Goal: Use online tool/utility

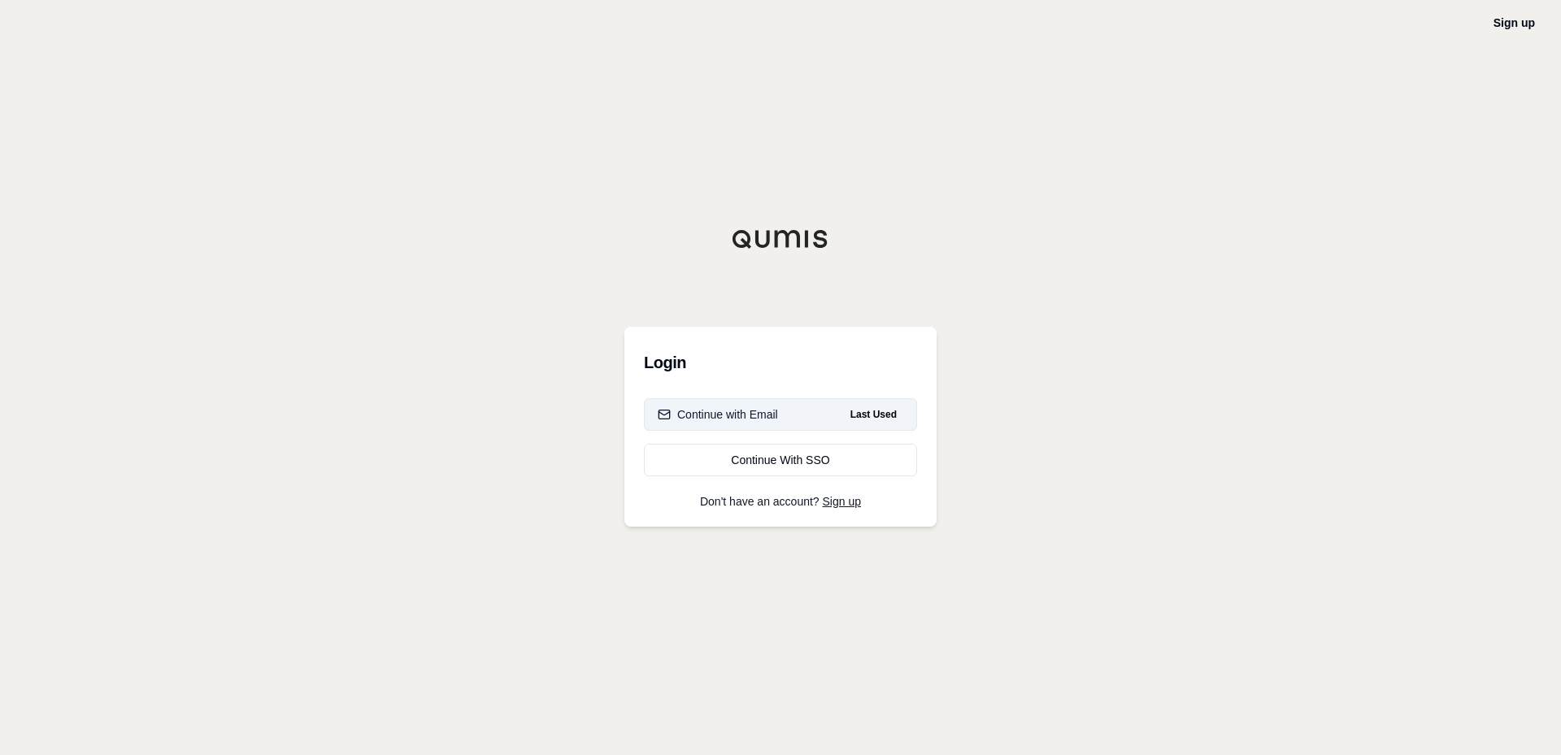
click at [738, 424] on button "Continue with Email Last Used" at bounding box center [780, 414] width 273 height 33
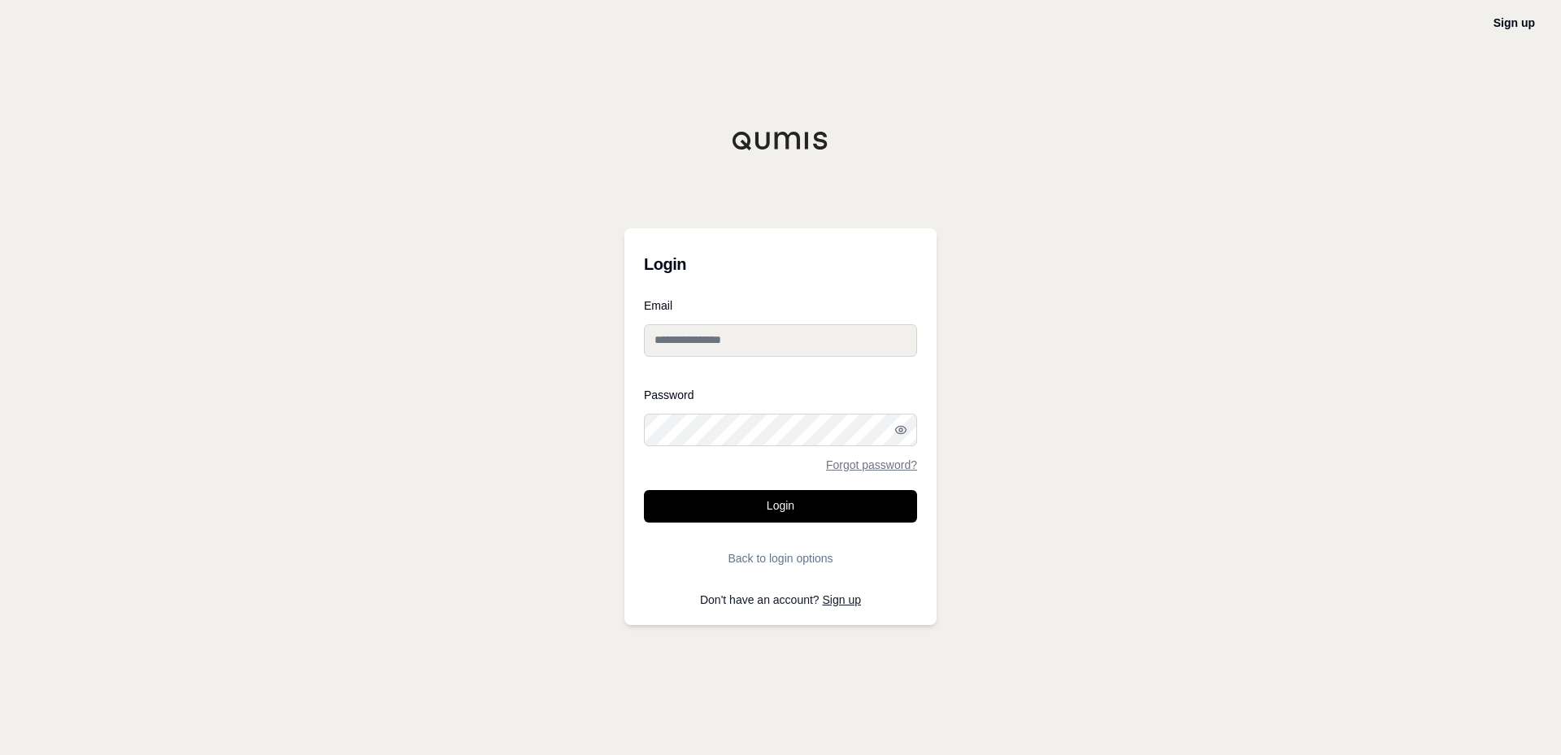
type input "**********"
click at [772, 507] on button "Login" at bounding box center [780, 506] width 273 height 33
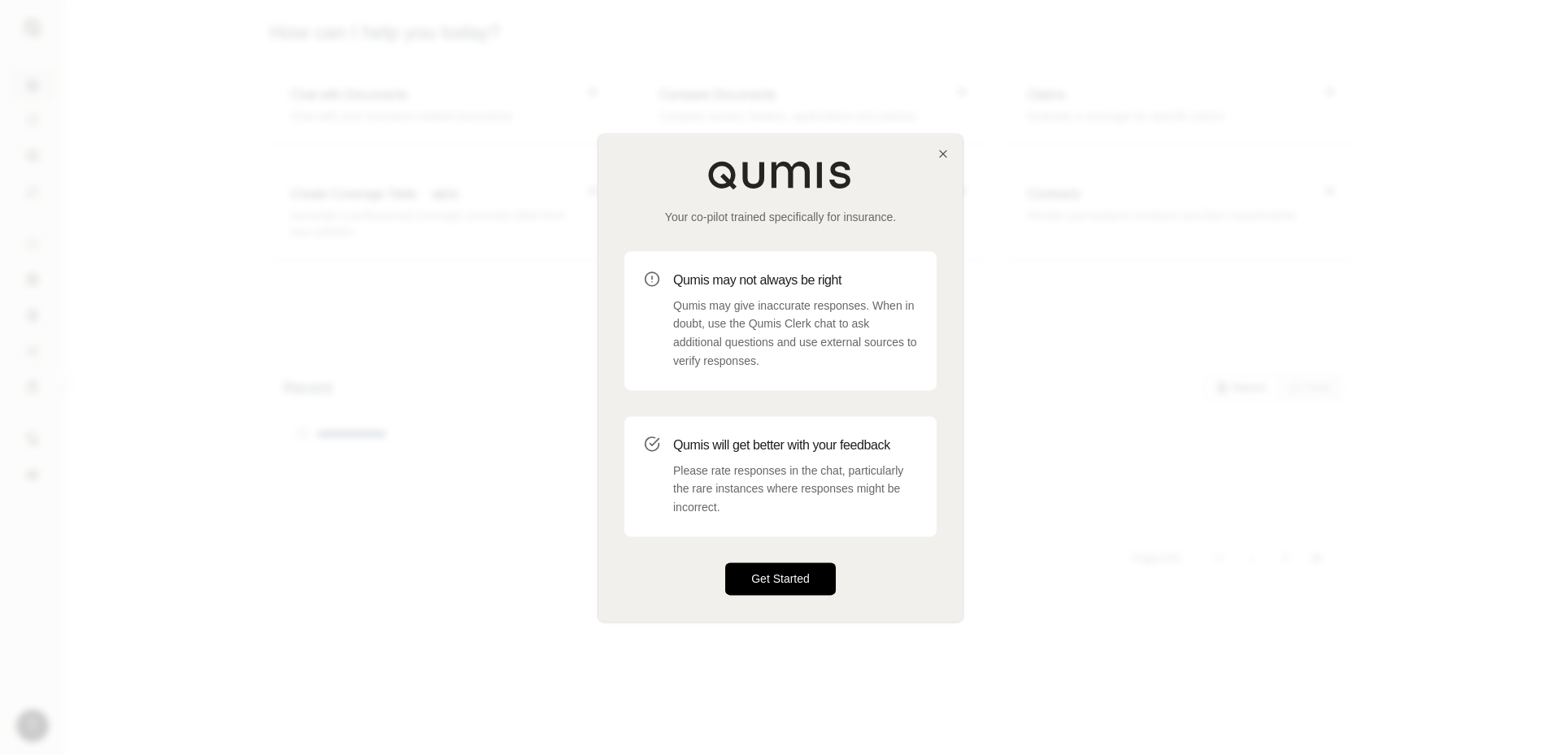
click at [796, 566] on button "Get Started" at bounding box center [780, 579] width 111 height 33
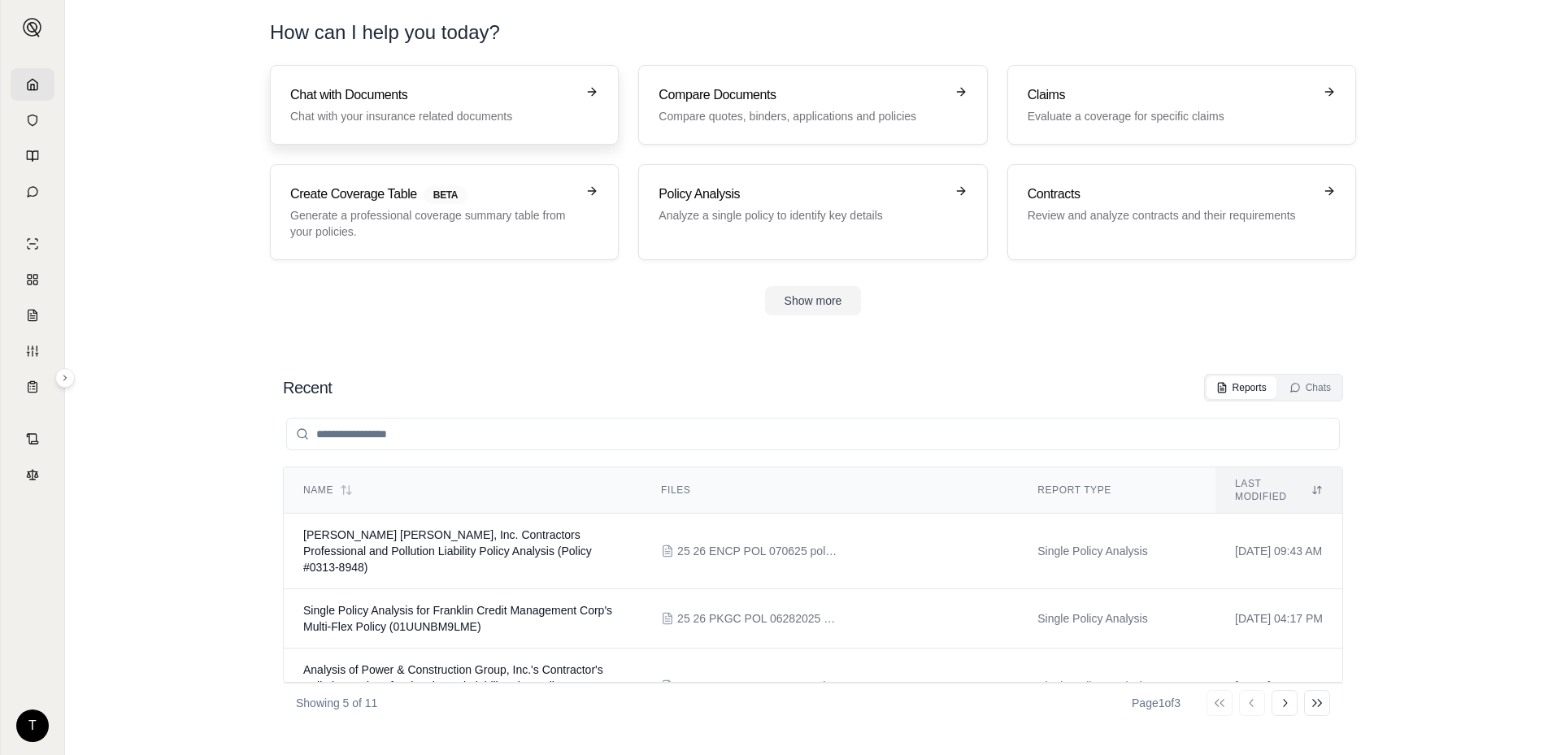
click at [431, 98] on h3 "Chat with Documents" at bounding box center [432, 95] width 285 height 20
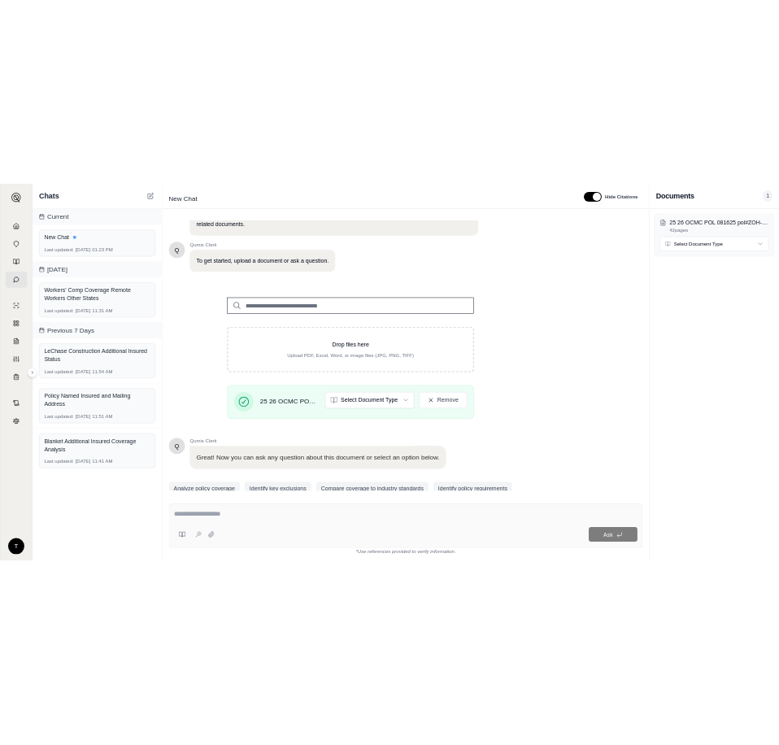
scroll to position [123, 0]
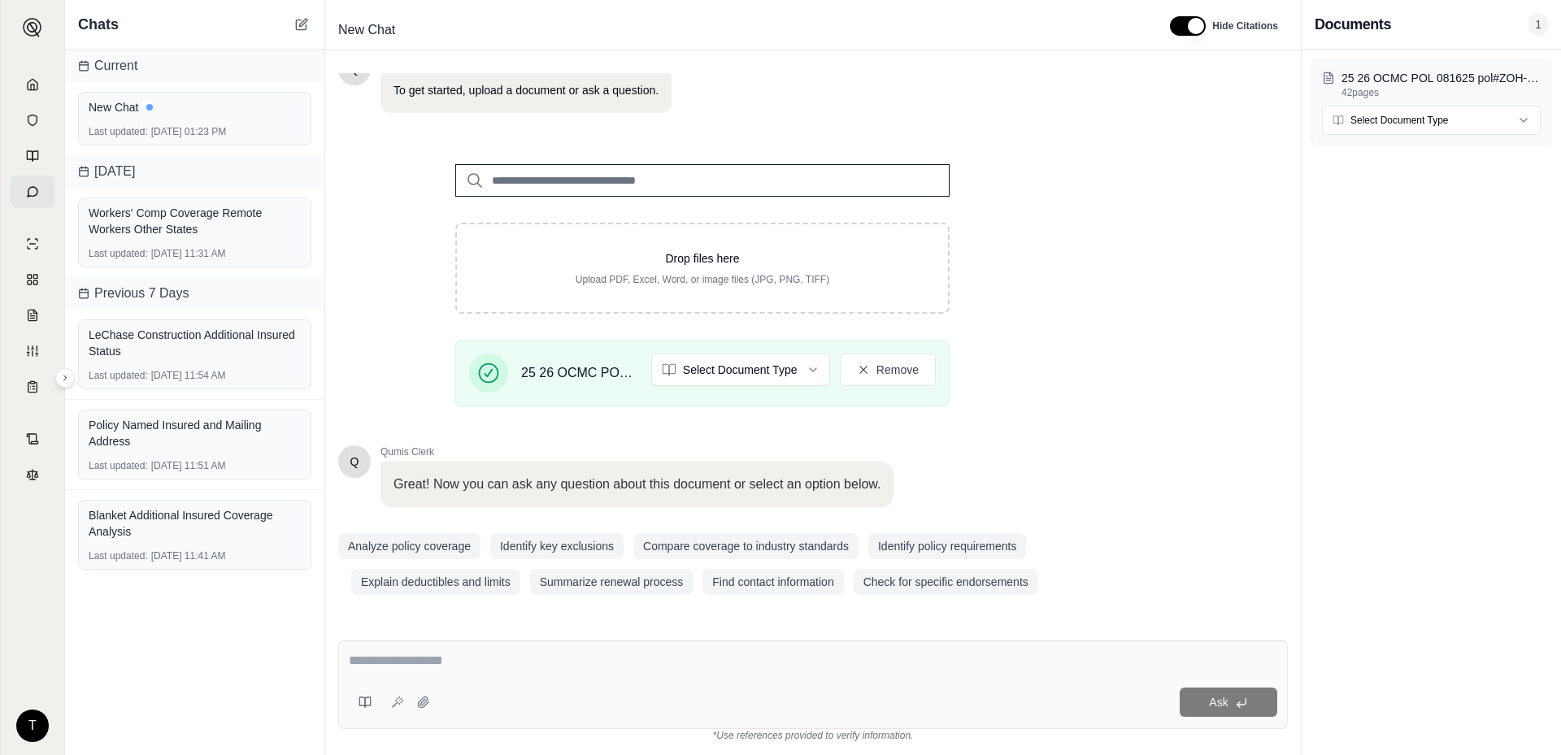
click at [455, 666] on textarea at bounding box center [813, 661] width 929 height 20
click at [434, 659] on textarea at bounding box center [813, 661] width 929 height 20
click at [395, 667] on textarea at bounding box center [813, 661] width 929 height 20
type textarea "**********"
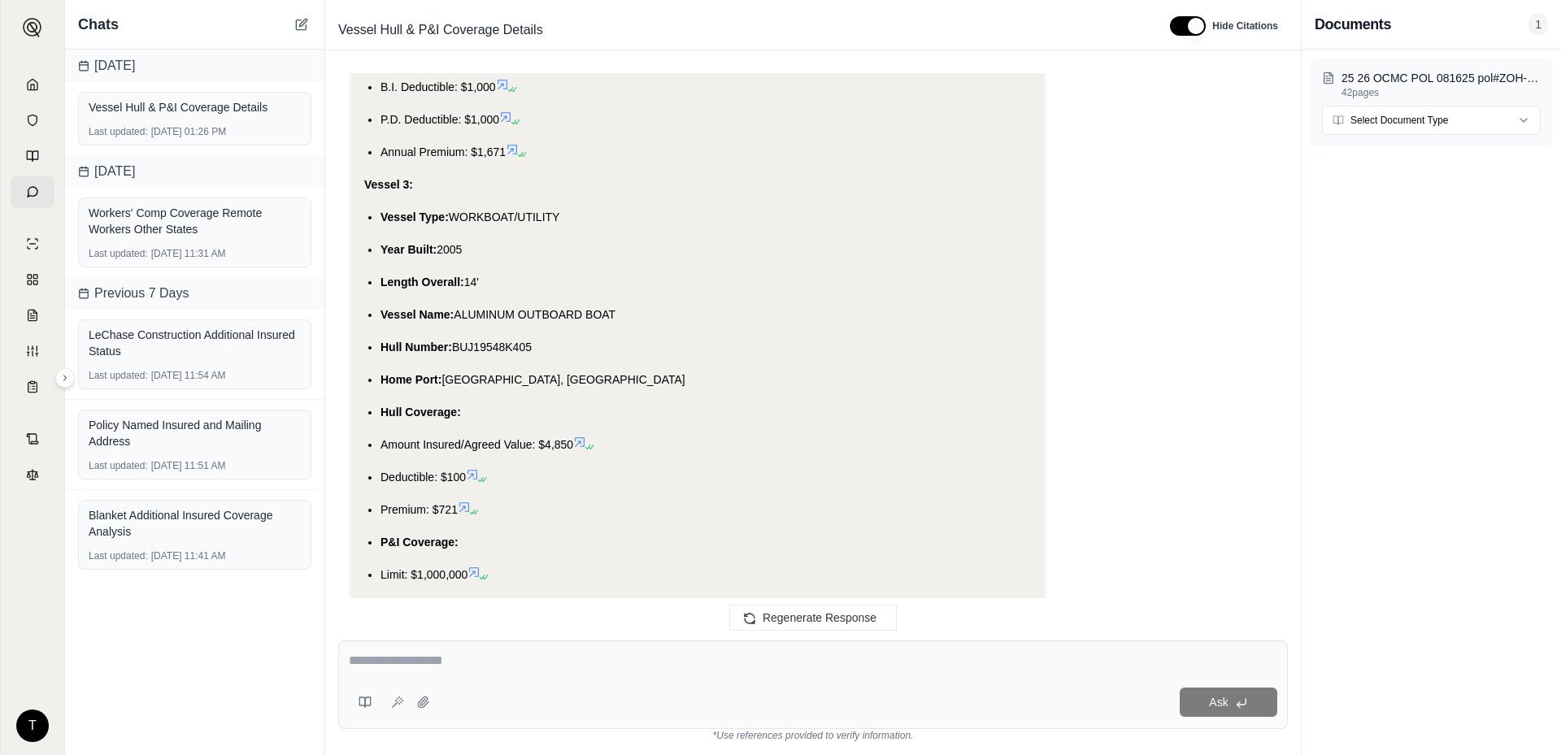
scroll to position [2121, 0]
